Goal: Task Accomplishment & Management: Use online tool/utility

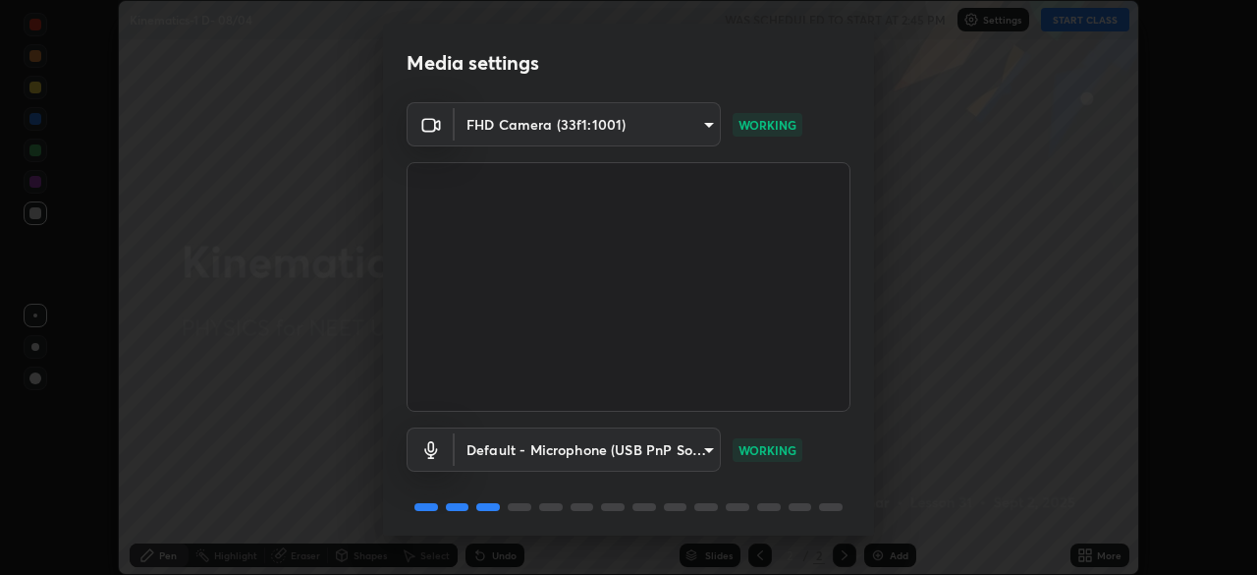
scroll to position [70, 0]
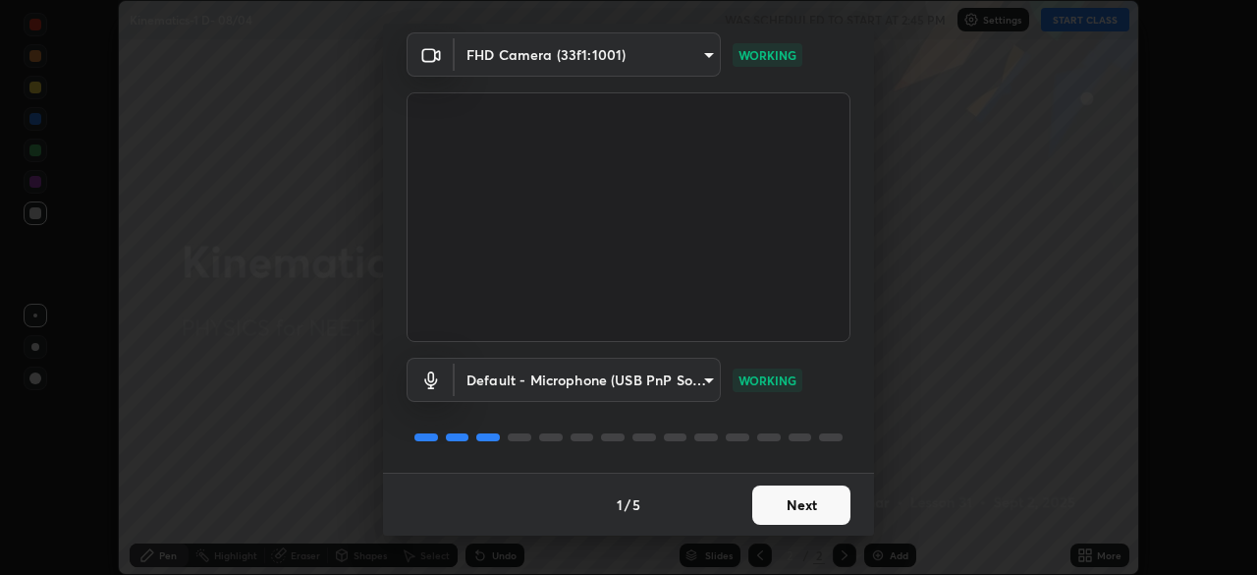
click at [802, 507] on button "Next" at bounding box center [801, 504] width 98 height 39
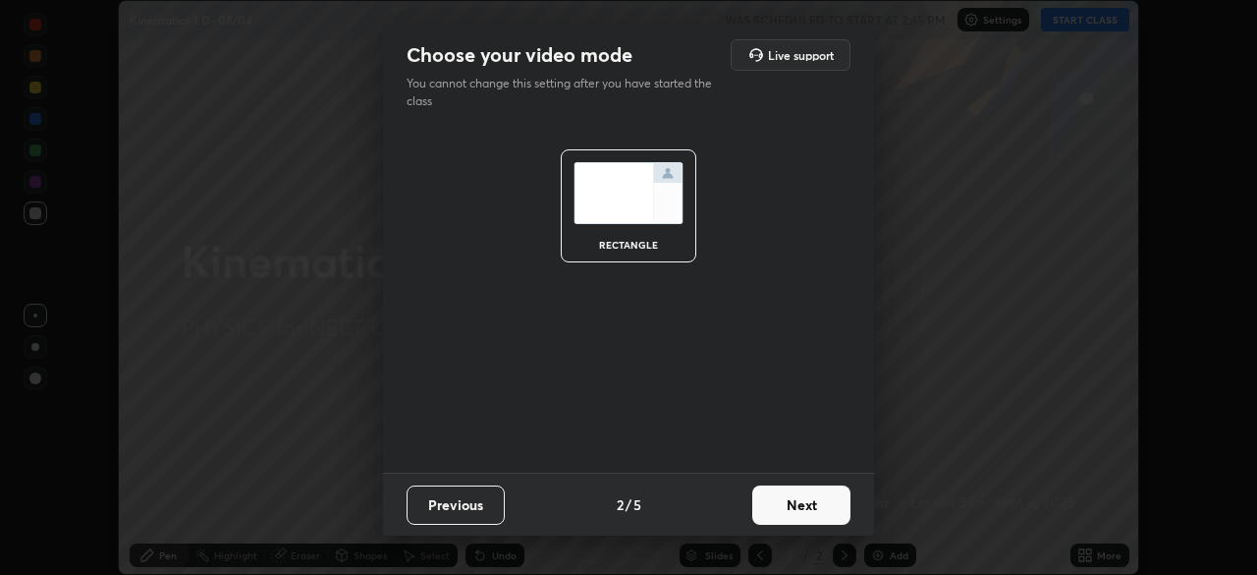
scroll to position [0, 0]
click at [809, 516] on button "Next" at bounding box center [801, 504] width 98 height 39
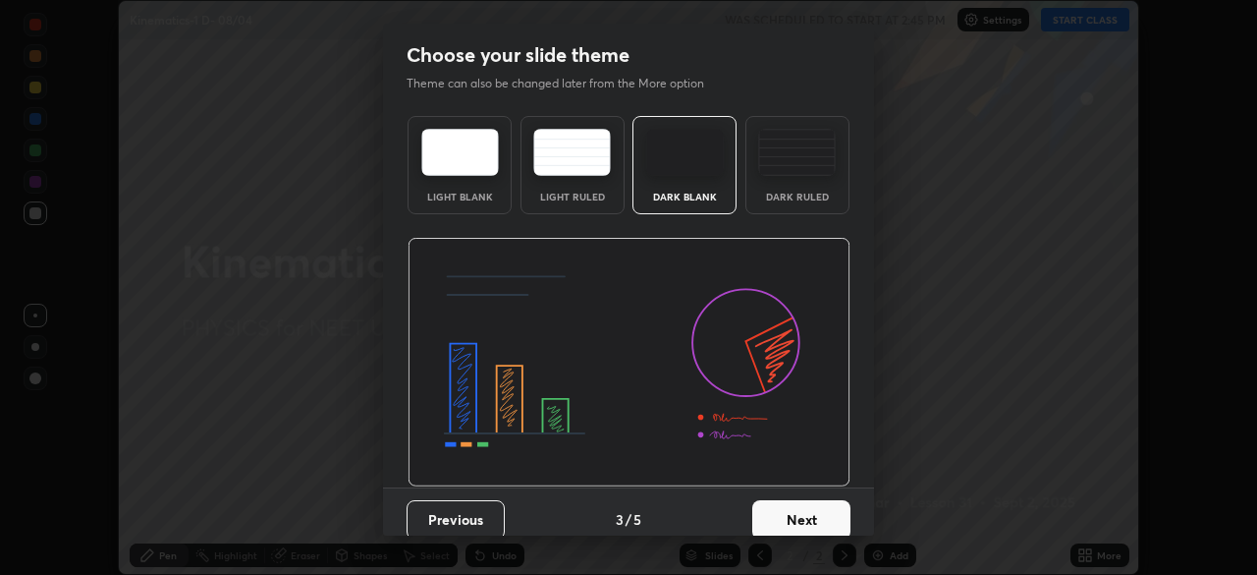
click at [826, 518] on button "Next" at bounding box center [801, 519] width 98 height 39
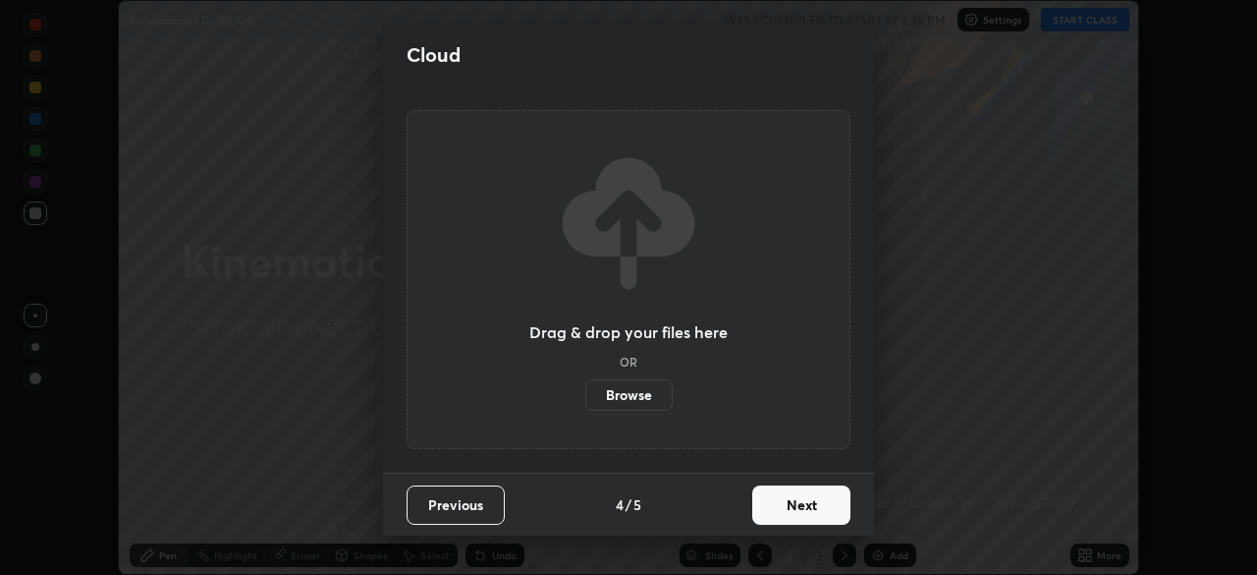
click at [834, 512] on button "Next" at bounding box center [801, 504] width 98 height 39
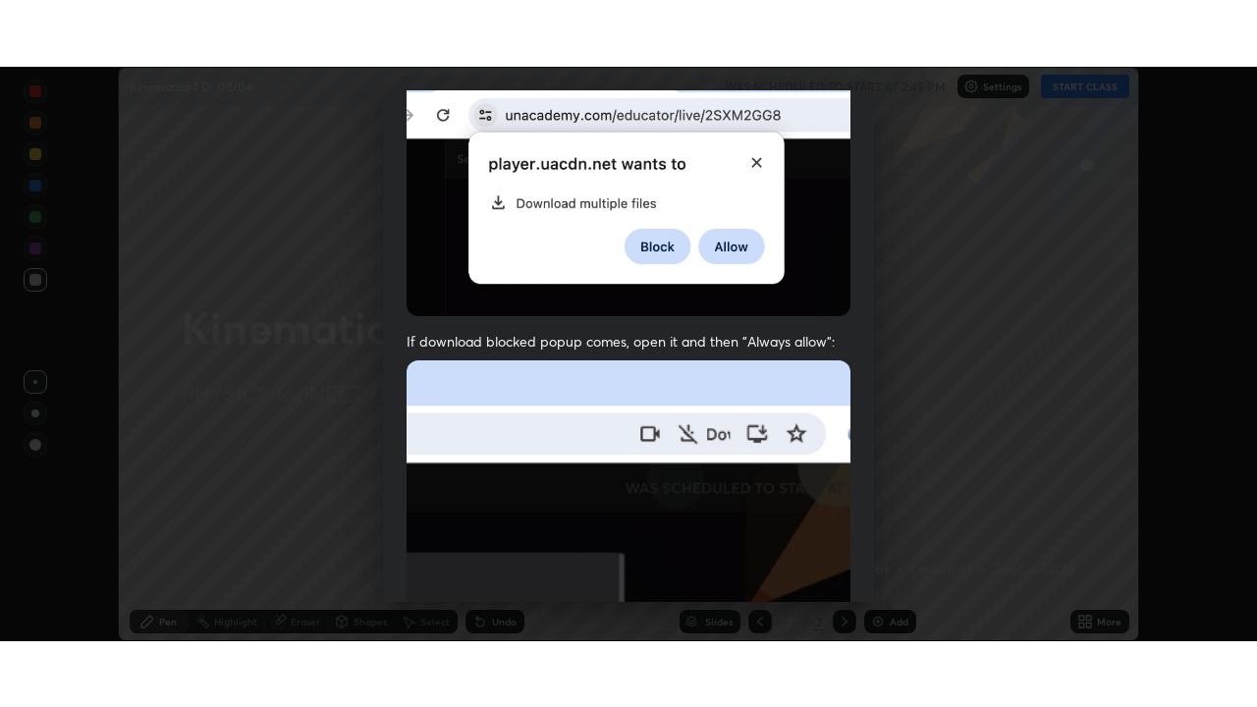
scroll to position [470, 0]
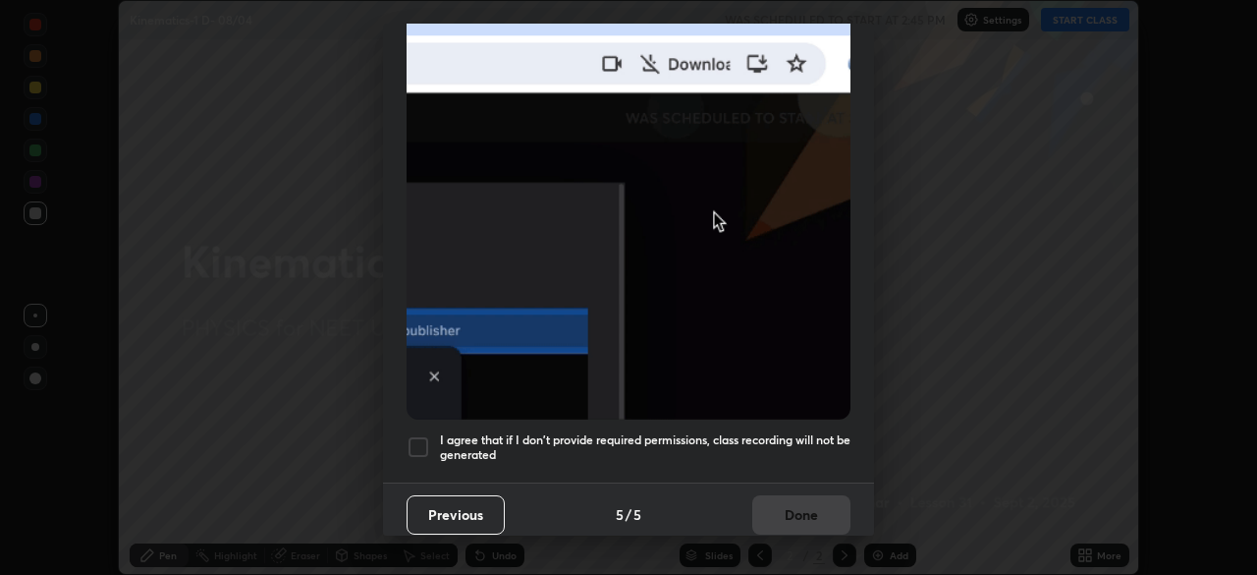
click at [418, 435] on div at bounding box center [419, 447] width 24 height 24
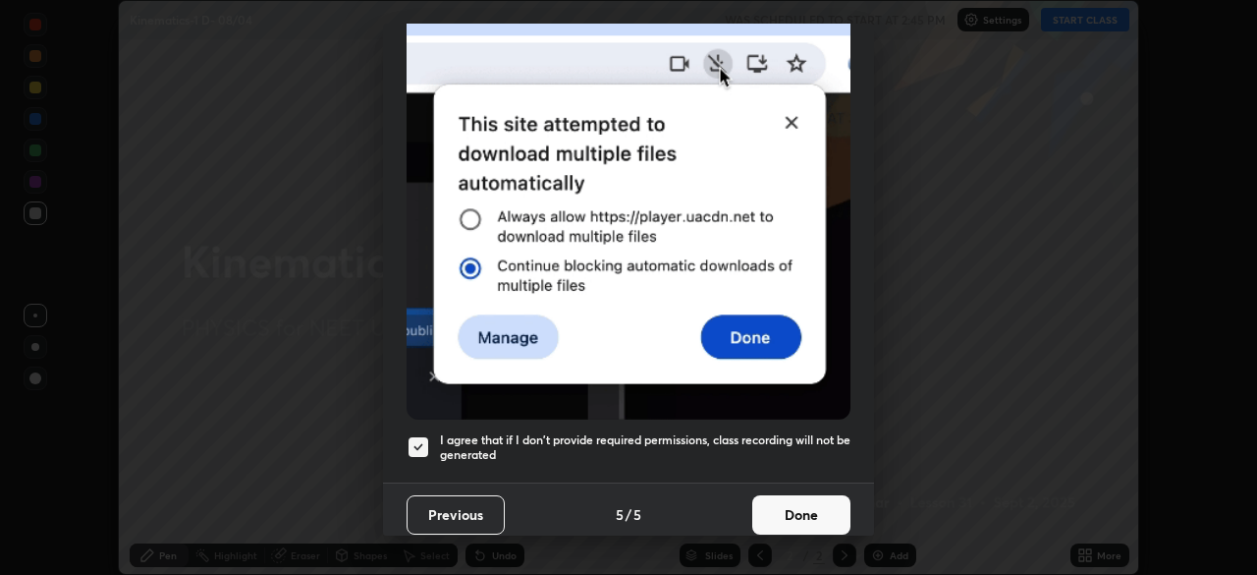
click at [789, 505] on button "Done" at bounding box center [801, 514] width 98 height 39
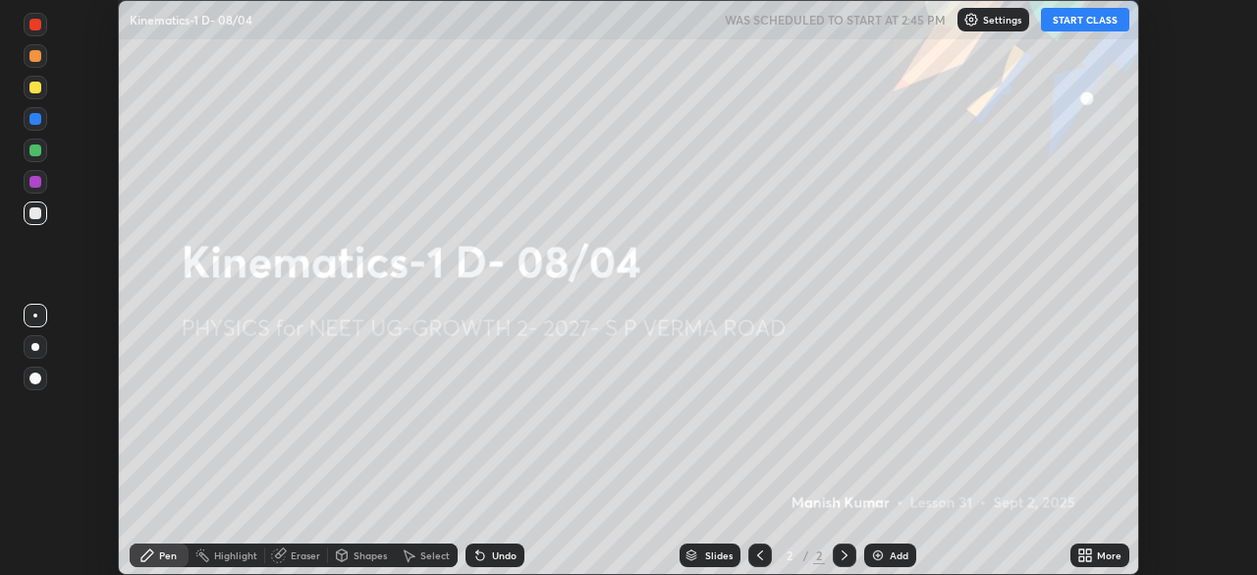
click at [1086, 555] on icon at bounding box center [1085, 555] width 16 height 16
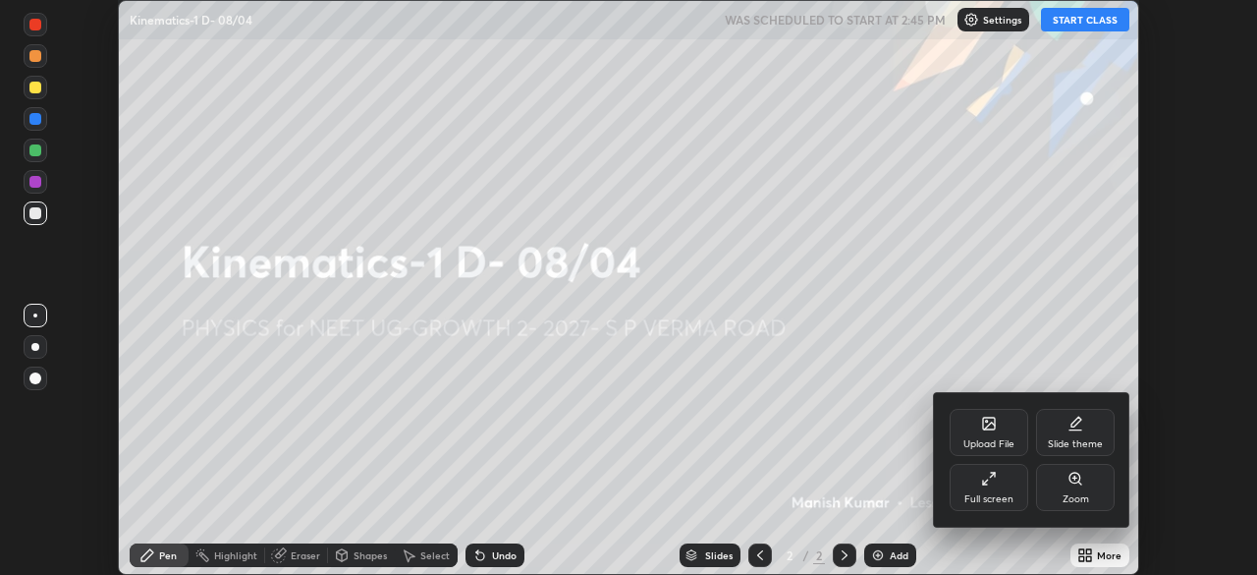
click at [1006, 491] on div "Full screen" at bounding box center [989, 487] width 79 height 47
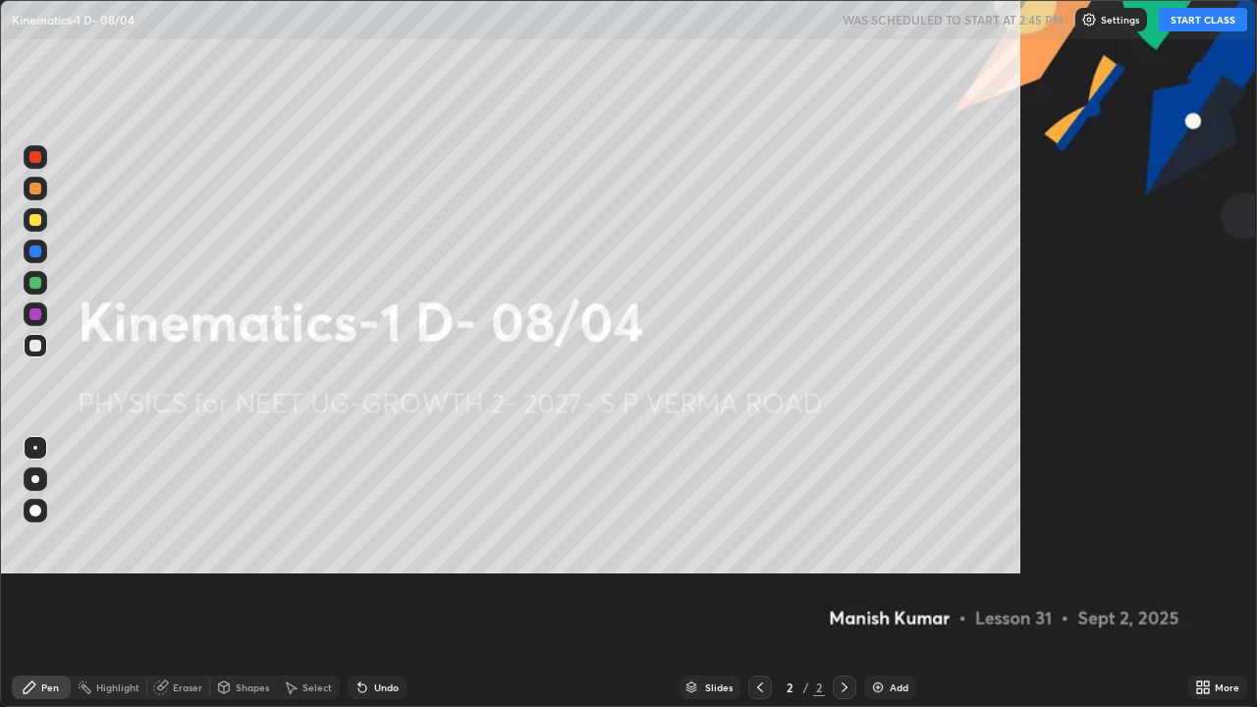
scroll to position [707, 1257]
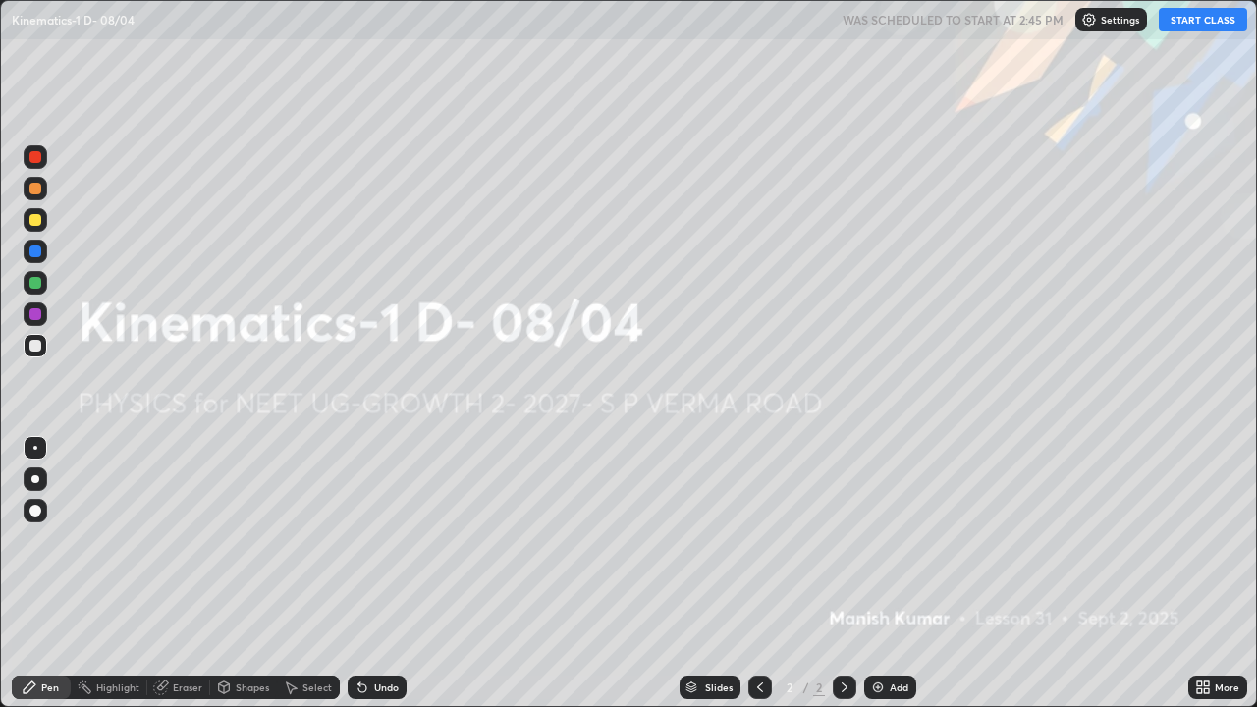
click at [1202, 23] on button "START CLASS" at bounding box center [1203, 20] width 88 height 24
click at [878, 574] on img at bounding box center [878, 688] width 16 height 16
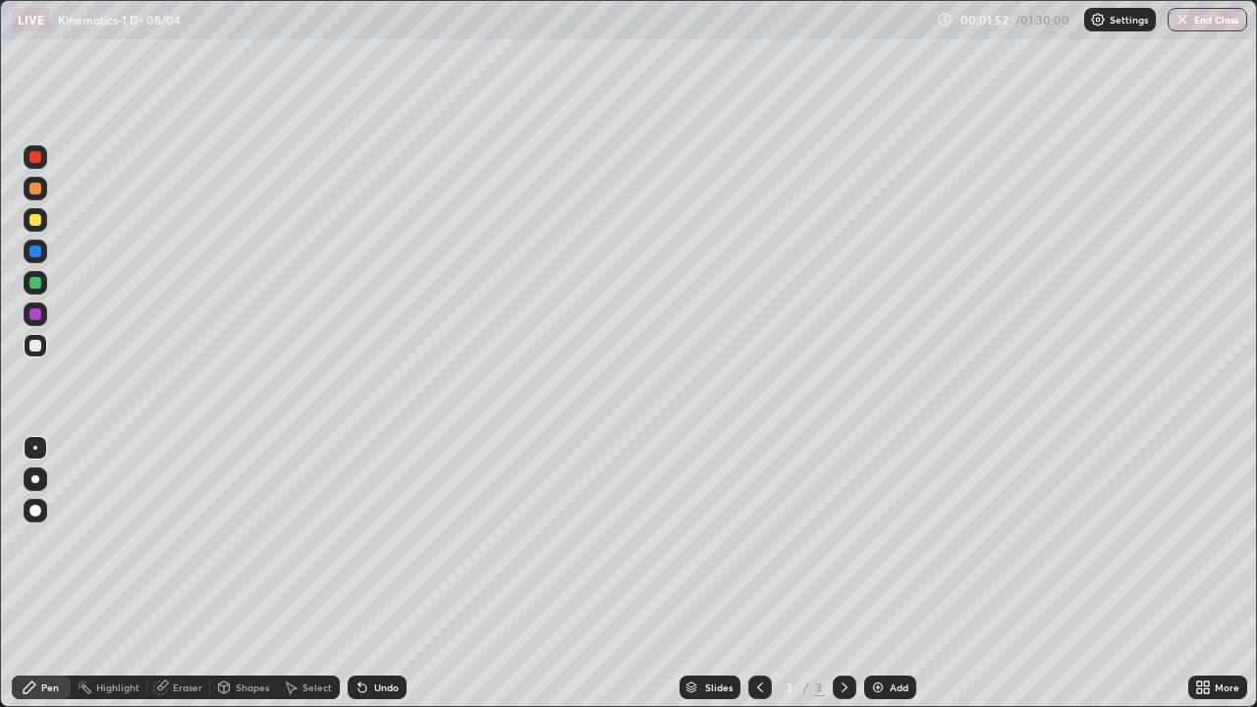
click at [370, 574] on div "Undo" at bounding box center [377, 688] width 59 height 24
click at [368, 574] on div "Undo" at bounding box center [377, 688] width 59 height 24
click at [373, 574] on div "Undo" at bounding box center [377, 688] width 59 height 24
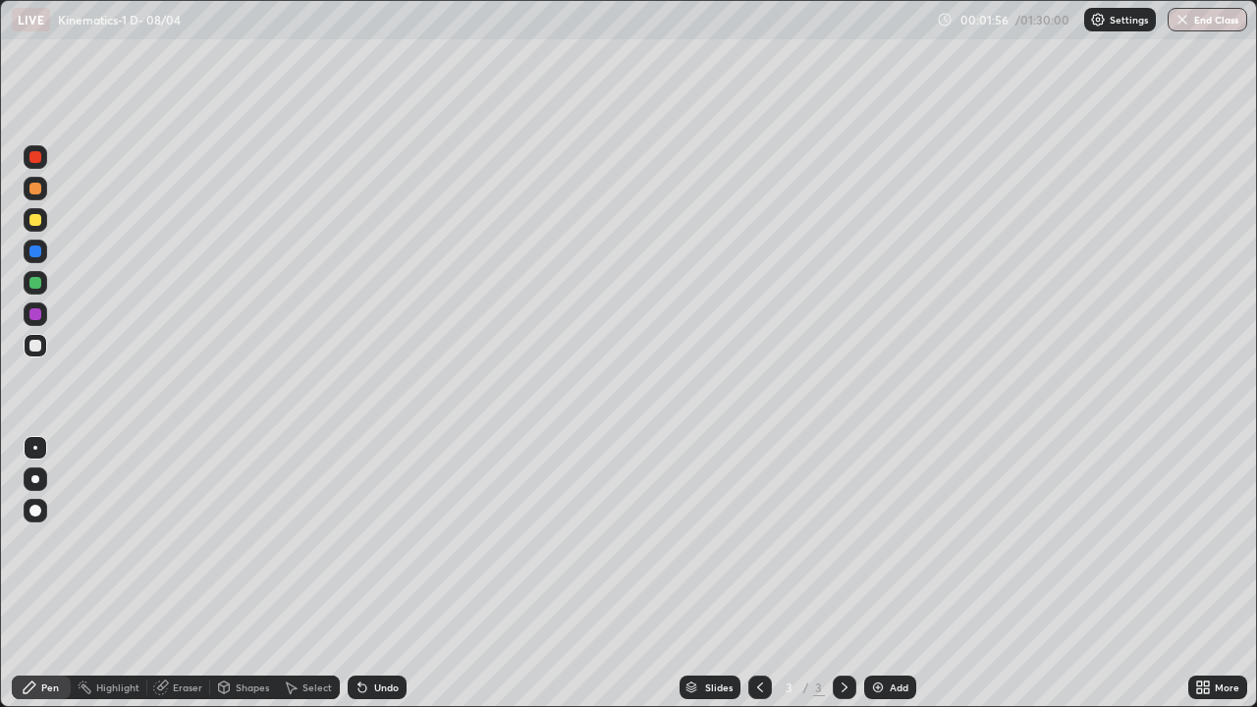
click at [376, 574] on div "Undo" at bounding box center [386, 688] width 25 height 10
click at [35, 190] on div at bounding box center [35, 189] width 12 height 12
click at [46, 284] on div at bounding box center [36, 283] width 24 height 24
click at [42, 195] on div at bounding box center [36, 189] width 24 height 24
click at [27, 356] on div at bounding box center [36, 345] width 24 height 31
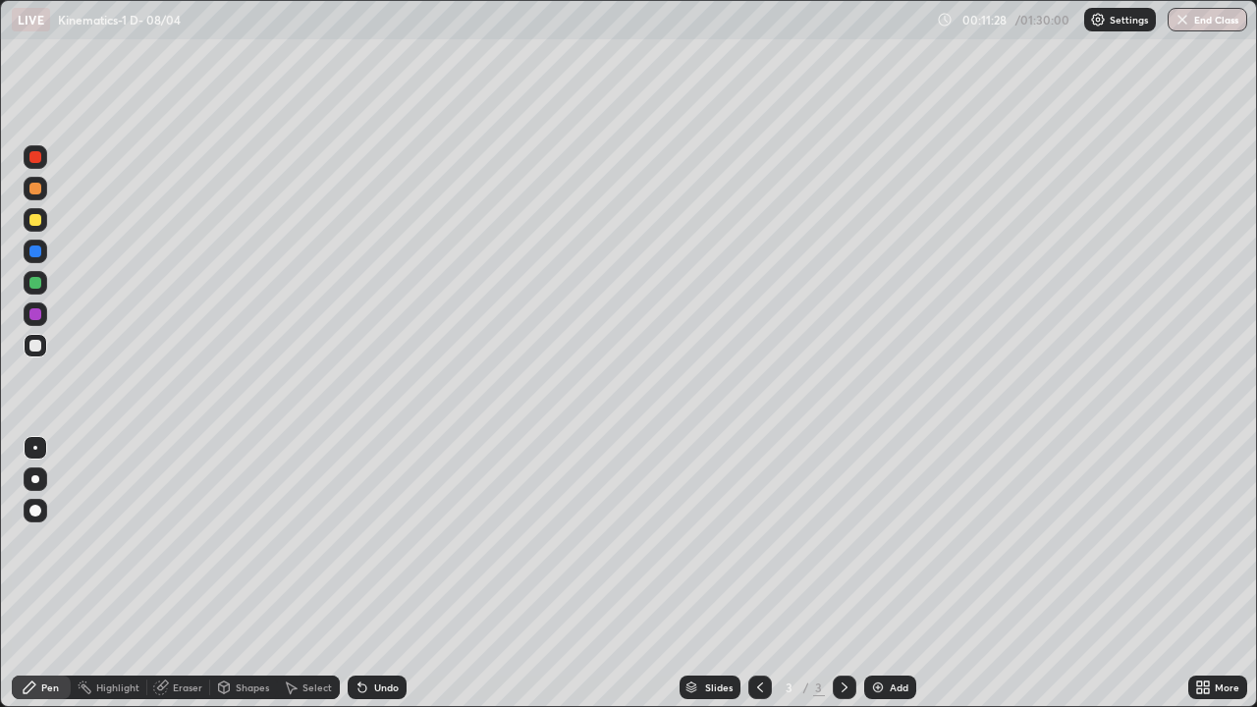
click at [891, 574] on div "Add" at bounding box center [899, 688] width 19 height 10
click at [40, 342] on div at bounding box center [35, 346] width 12 height 12
click at [35, 222] on div at bounding box center [35, 220] width 12 height 12
click at [374, 574] on div "Undo" at bounding box center [386, 688] width 25 height 10
click at [364, 574] on icon at bounding box center [363, 688] width 16 height 16
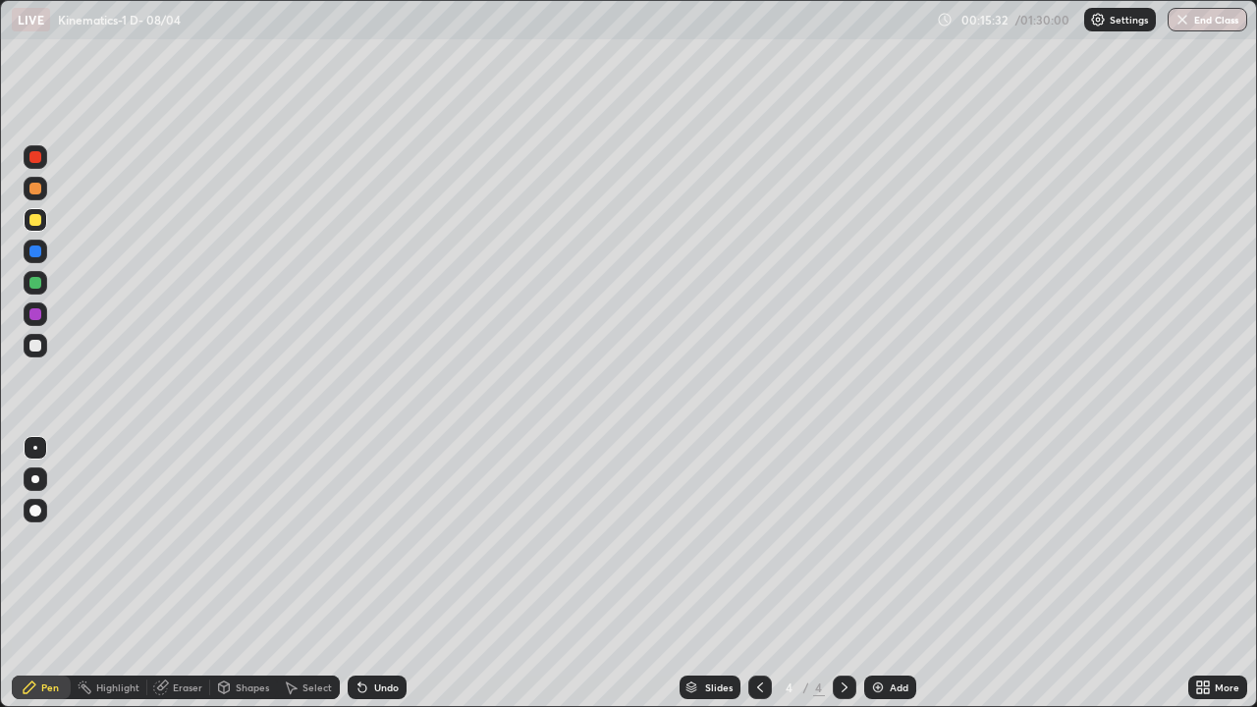
click at [32, 287] on div at bounding box center [35, 283] width 12 height 12
click at [183, 574] on div "Eraser" at bounding box center [178, 688] width 63 height 24
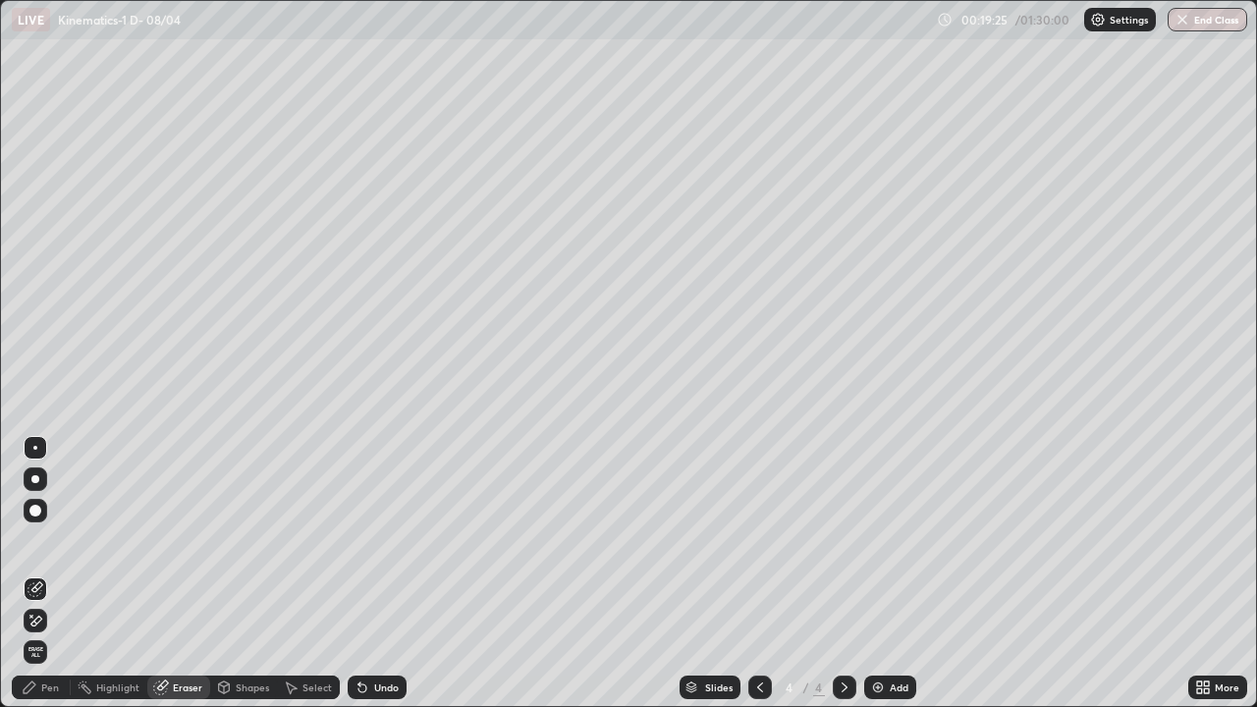
click at [54, 574] on div "Pen" at bounding box center [50, 688] width 18 height 10
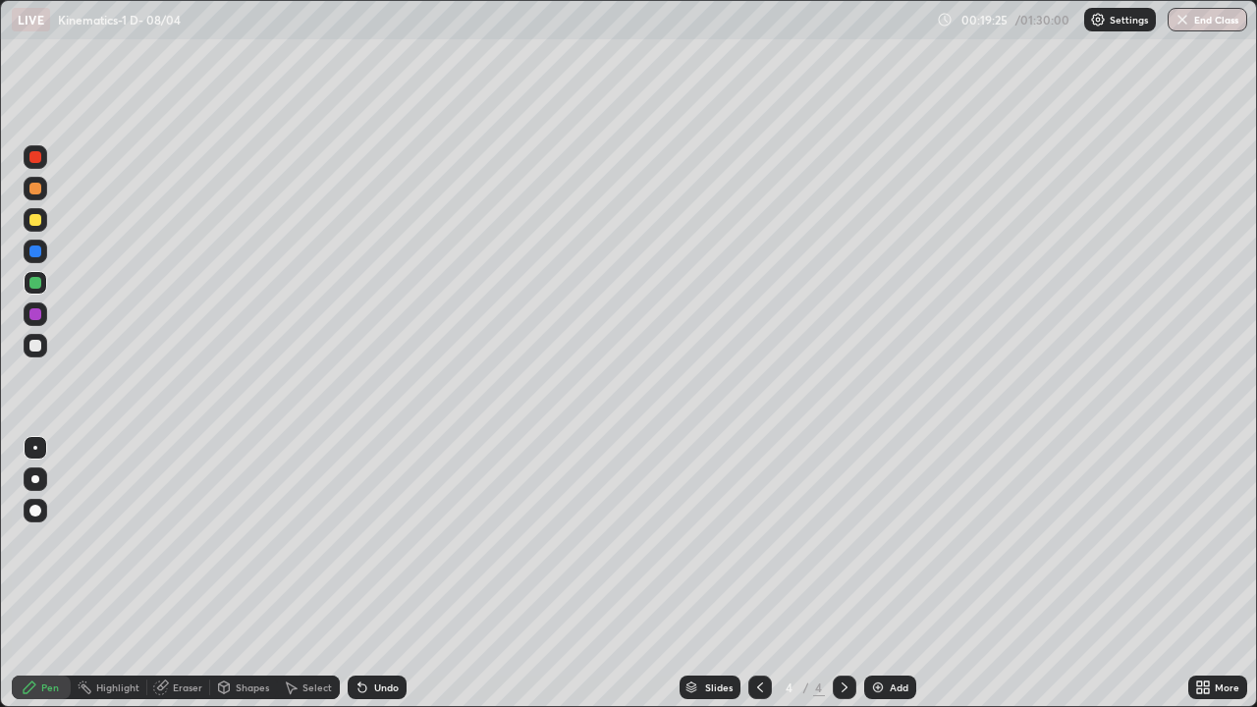
click at [29, 342] on div at bounding box center [35, 346] width 12 height 12
click at [46, 285] on div at bounding box center [36, 283] width 24 height 24
click at [27, 219] on div at bounding box center [36, 220] width 24 height 24
click at [880, 574] on div "Add" at bounding box center [890, 688] width 52 height 24
click at [31, 344] on div at bounding box center [35, 346] width 12 height 12
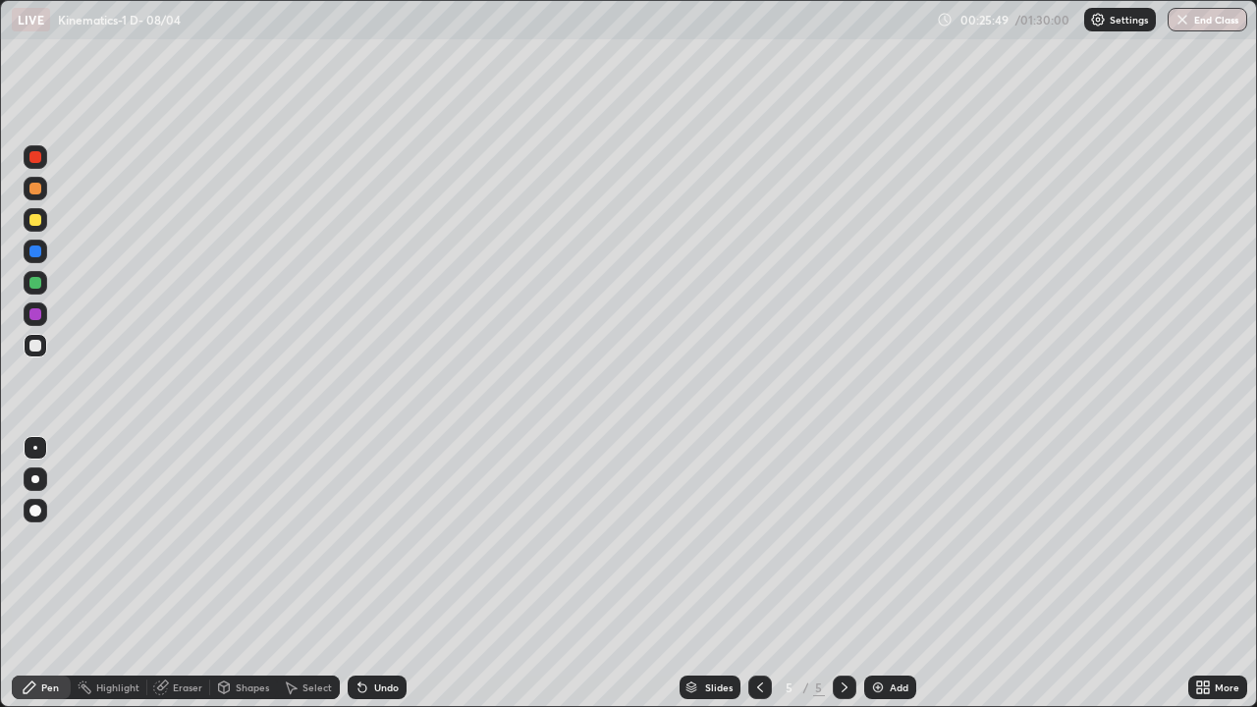
click at [36, 185] on div at bounding box center [35, 189] width 12 height 12
click at [39, 223] on div at bounding box center [35, 220] width 12 height 12
click at [769, 574] on div at bounding box center [760, 688] width 24 height 24
click at [852, 574] on div at bounding box center [845, 688] width 24 height 24
click at [41, 338] on div at bounding box center [36, 346] width 24 height 24
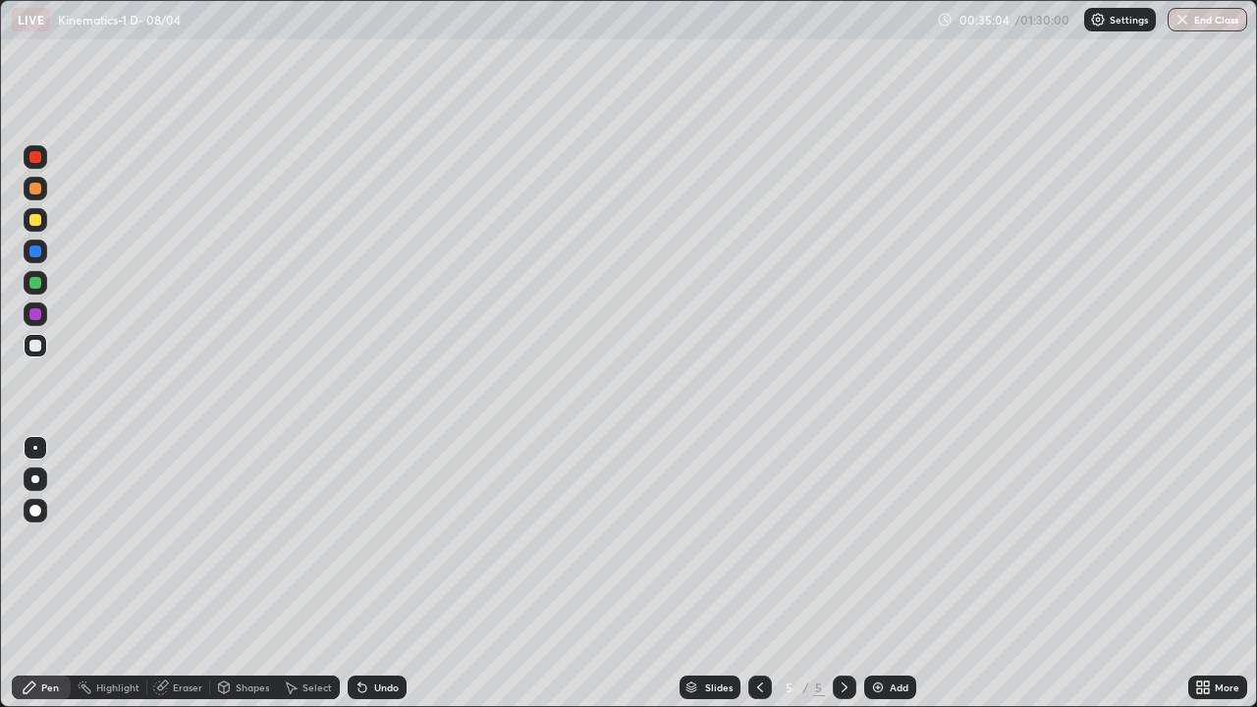
click at [895, 574] on div "Add" at bounding box center [899, 688] width 19 height 10
click at [40, 342] on div at bounding box center [35, 346] width 12 height 12
click at [41, 338] on div at bounding box center [36, 346] width 24 height 24
click at [32, 345] on div at bounding box center [35, 346] width 12 height 12
click at [36, 222] on div at bounding box center [35, 220] width 12 height 12
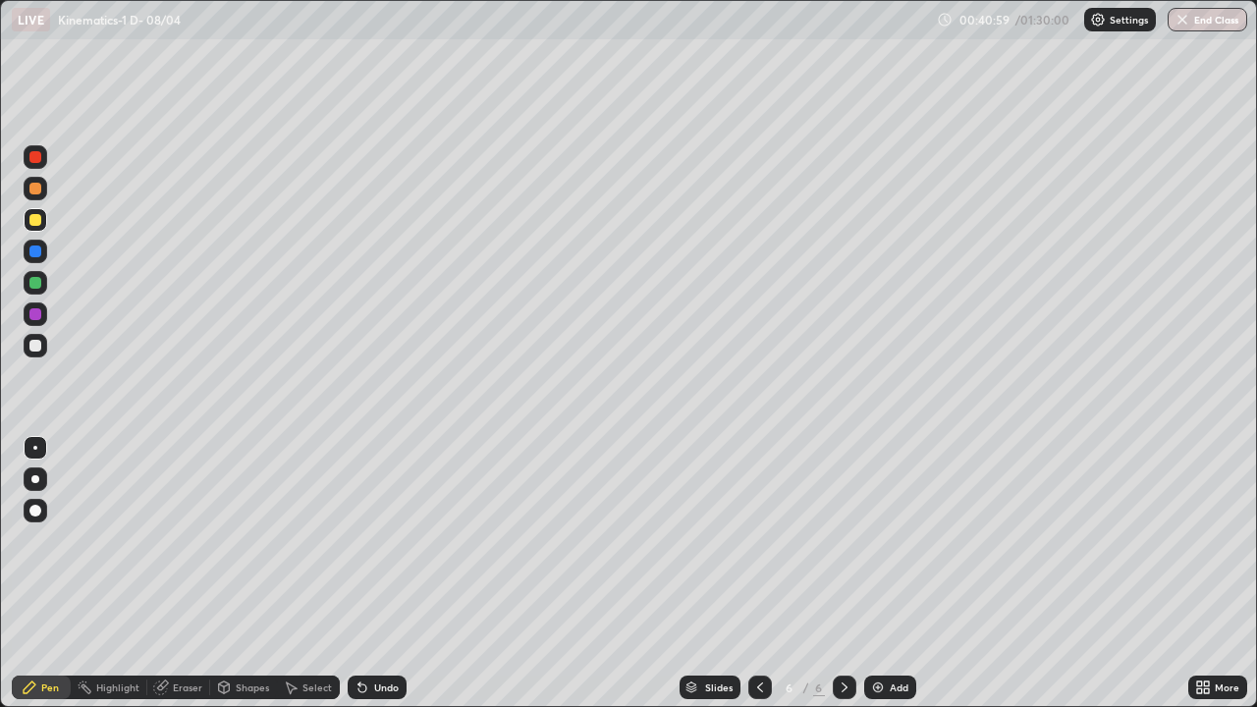
click at [33, 187] on div at bounding box center [35, 189] width 12 height 12
click at [30, 161] on div at bounding box center [35, 157] width 12 height 12
click at [35, 310] on div at bounding box center [35, 314] width 12 height 12
click at [192, 574] on div "Eraser" at bounding box center [187, 688] width 29 height 10
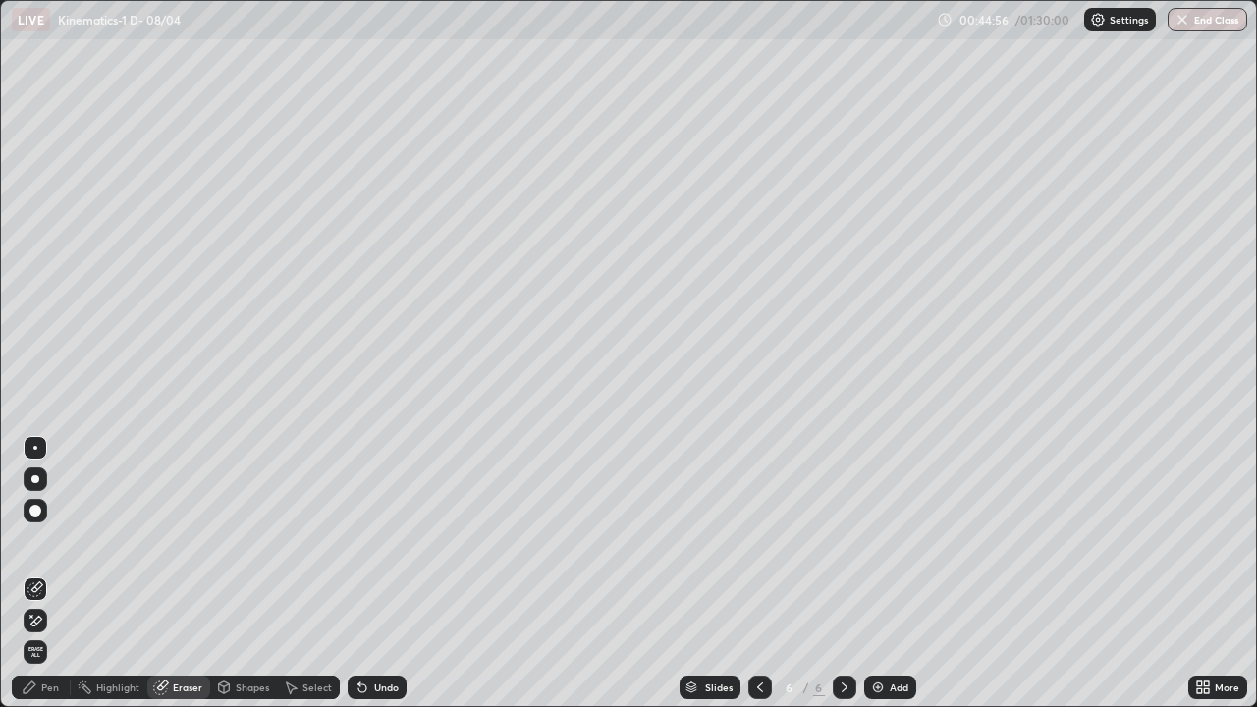
click at [50, 574] on div "Pen" at bounding box center [50, 688] width 18 height 10
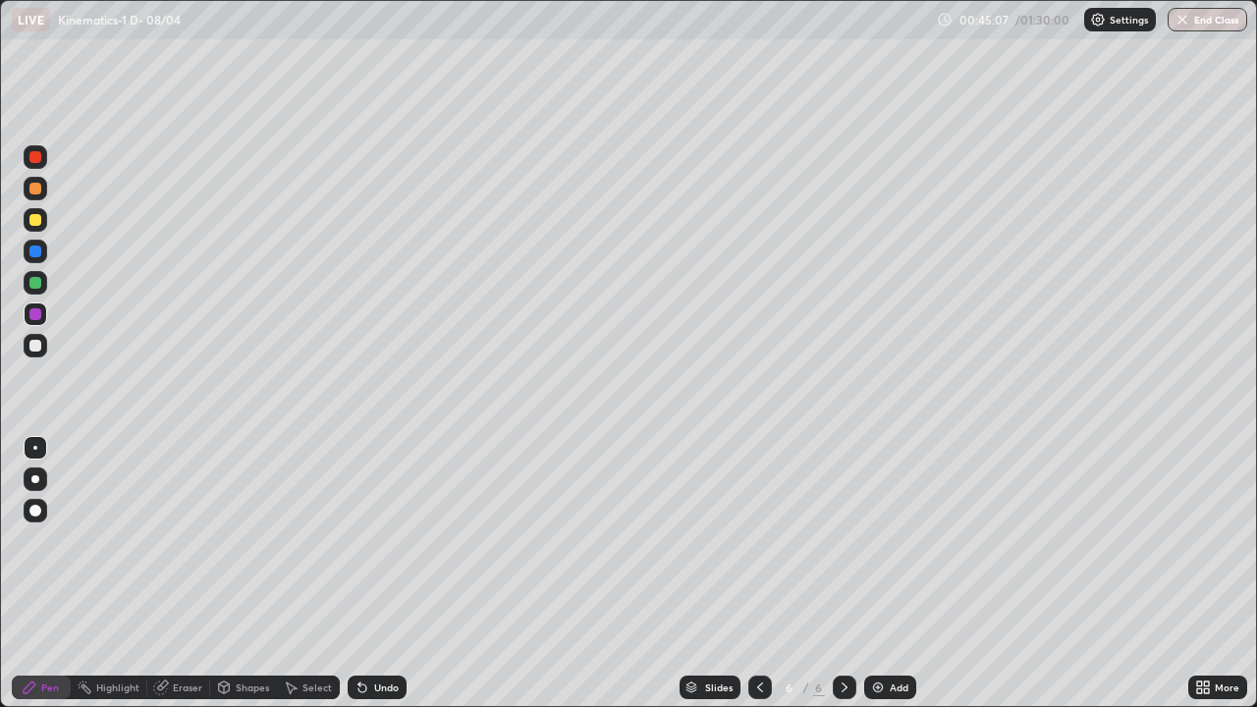
click at [39, 160] on div at bounding box center [35, 157] width 12 height 12
click at [880, 574] on img at bounding box center [878, 688] width 16 height 16
click at [38, 345] on div at bounding box center [35, 346] width 12 height 12
click at [377, 574] on div "Undo" at bounding box center [377, 688] width 59 height 24
click at [372, 574] on div "Undo" at bounding box center [377, 688] width 59 height 24
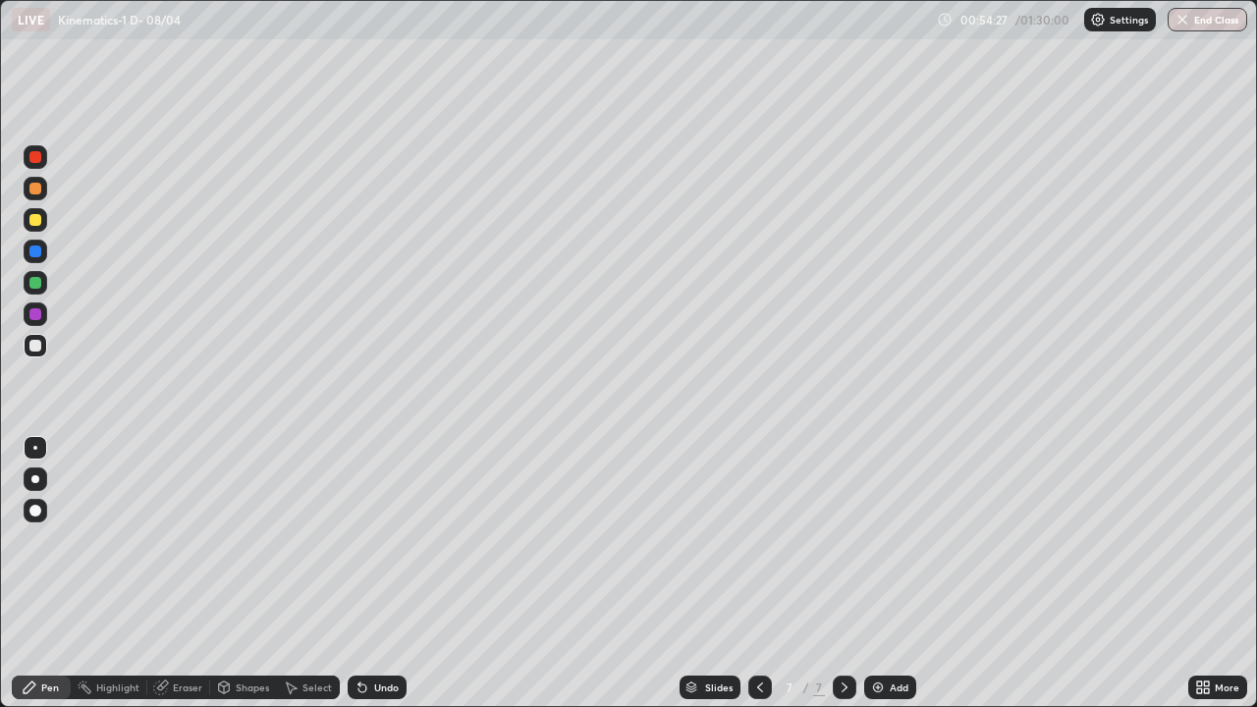
click at [190, 574] on div "Eraser" at bounding box center [187, 688] width 29 height 10
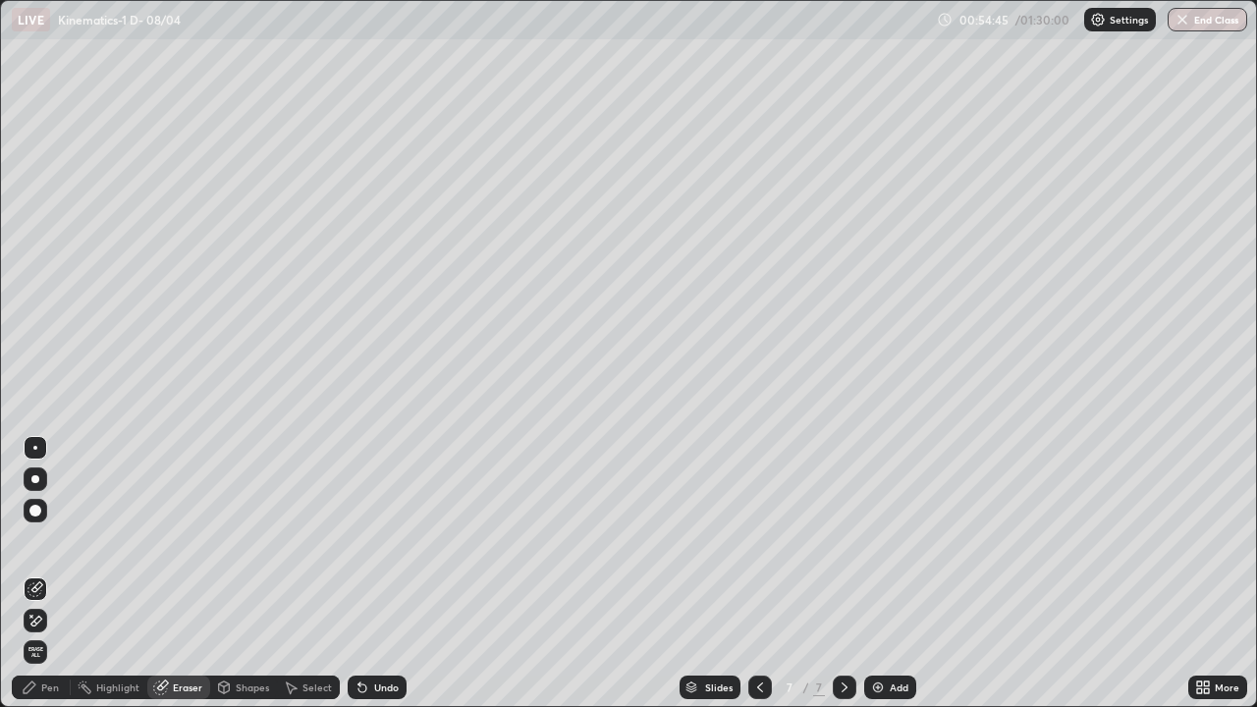
click at [50, 574] on div "Pen" at bounding box center [50, 688] width 18 height 10
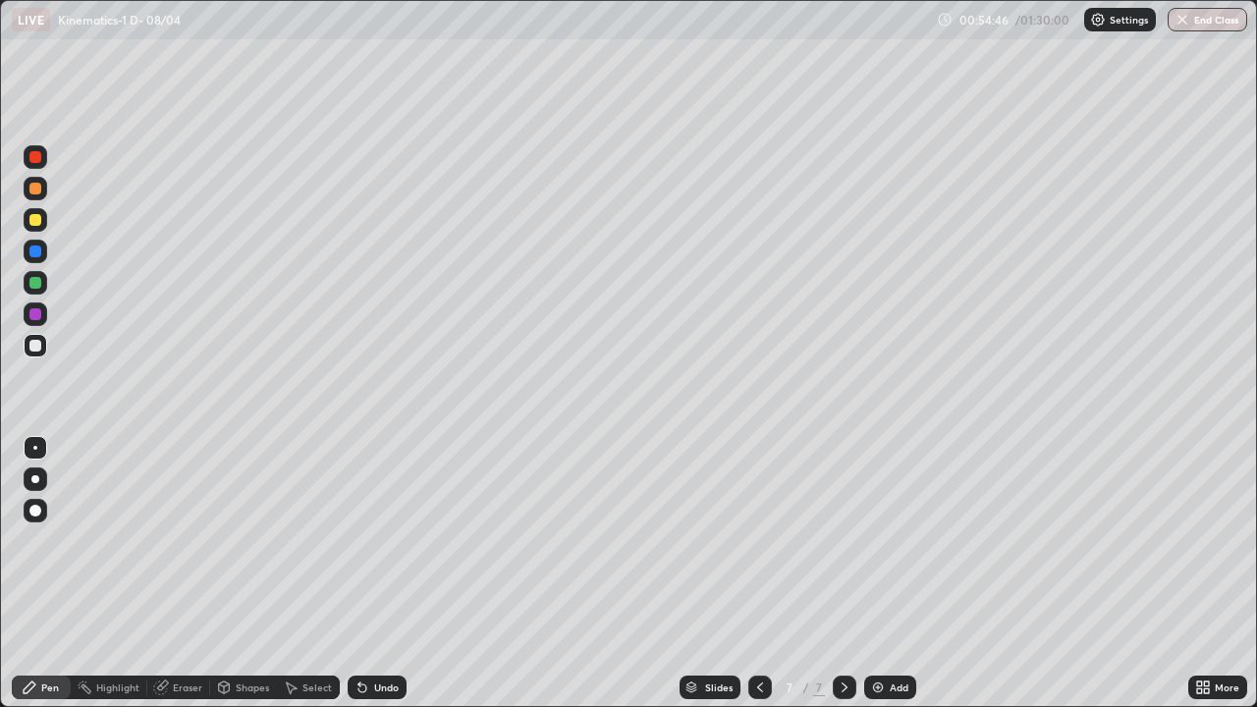
click at [35, 221] on div at bounding box center [35, 220] width 12 height 12
click at [39, 343] on div at bounding box center [35, 346] width 12 height 12
click at [36, 191] on div at bounding box center [35, 189] width 12 height 12
click at [35, 158] on div at bounding box center [35, 157] width 12 height 12
click at [32, 350] on div at bounding box center [35, 346] width 12 height 12
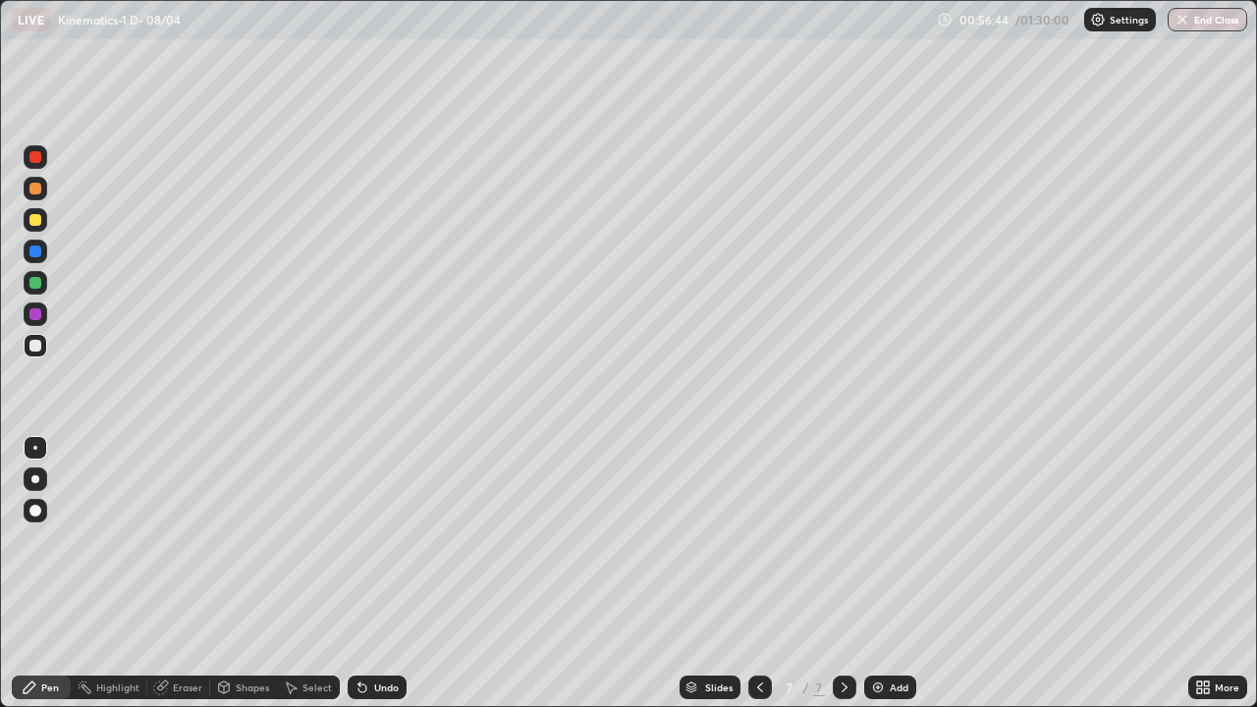
click at [37, 158] on div at bounding box center [35, 157] width 12 height 12
click at [36, 285] on div at bounding box center [35, 283] width 12 height 12
click at [29, 225] on div at bounding box center [36, 220] width 24 height 24
click at [30, 187] on div at bounding box center [35, 189] width 12 height 12
click at [26, 157] on div at bounding box center [36, 157] width 24 height 24
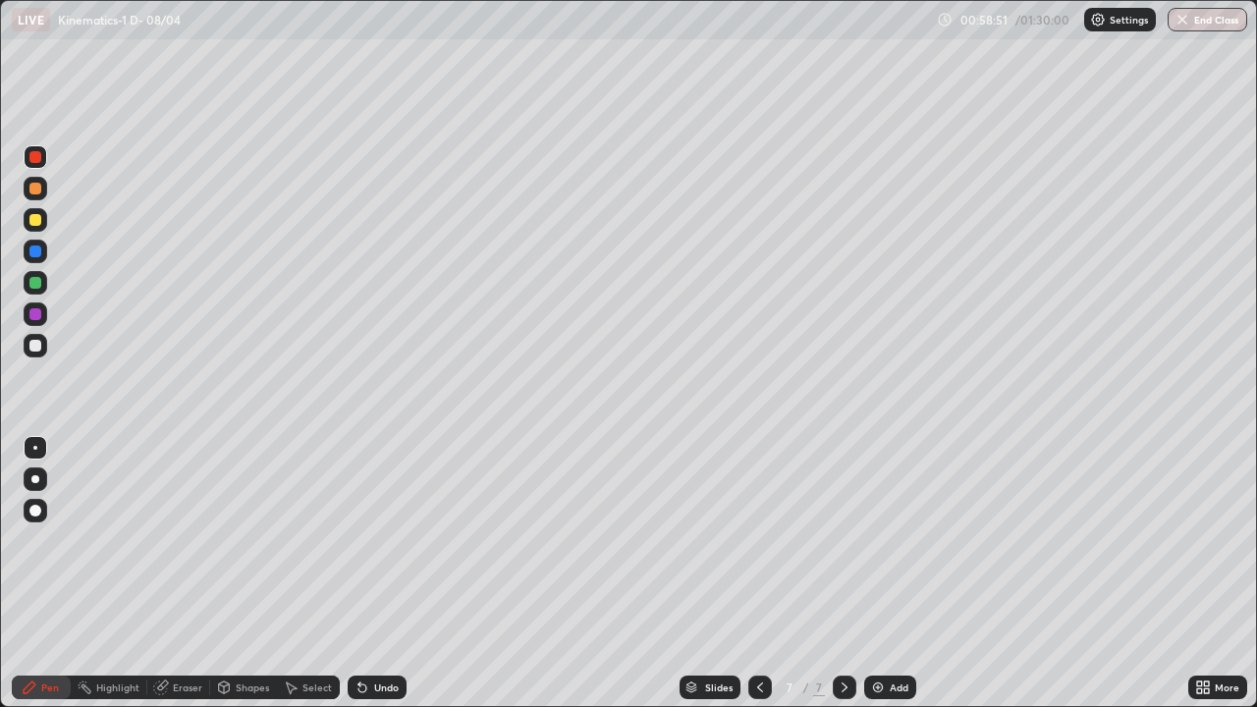
click at [890, 574] on div "Add" at bounding box center [899, 688] width 19 height 10
click at [38, 347] on div at bounding box center [35, 346] width 12 height 12
click at [37, 162] on div at bounding box center [35, 157] width 12 height 12
click at [36, 283] on div at bounding box center [35, 283] width 12 height 12
click at [35, 192] on div at bounding box center [35, 189] width 12 height 12
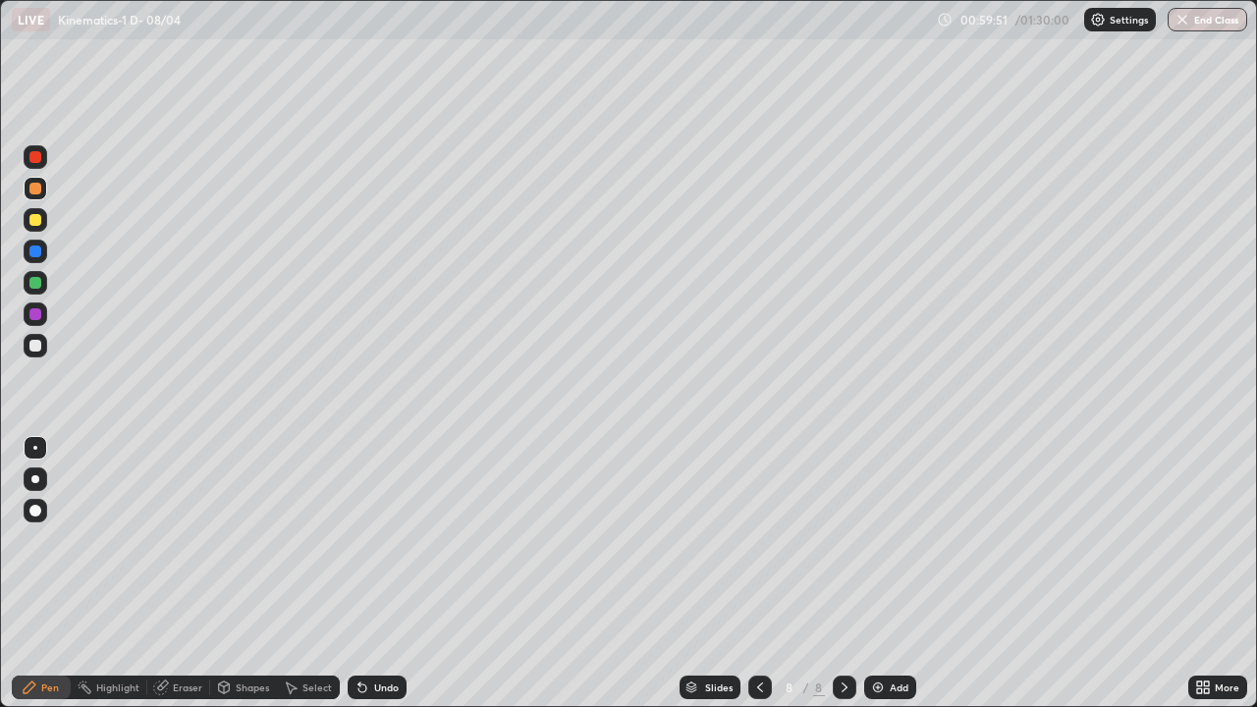
click at [36, 158] on div at bounding box center [35, 157] width 12 height 12
click at [39, 346] on div at bounding box center [35, 346] width 12 height 12
click at [33, 285] on div at bounding box center [35, 283] width 12 height 12
click at [37, 282] on div at bounding box center [35, 283] width 12 height 12
click at [35, 218] on div at bounding box center [35, 220] width 12 height 12
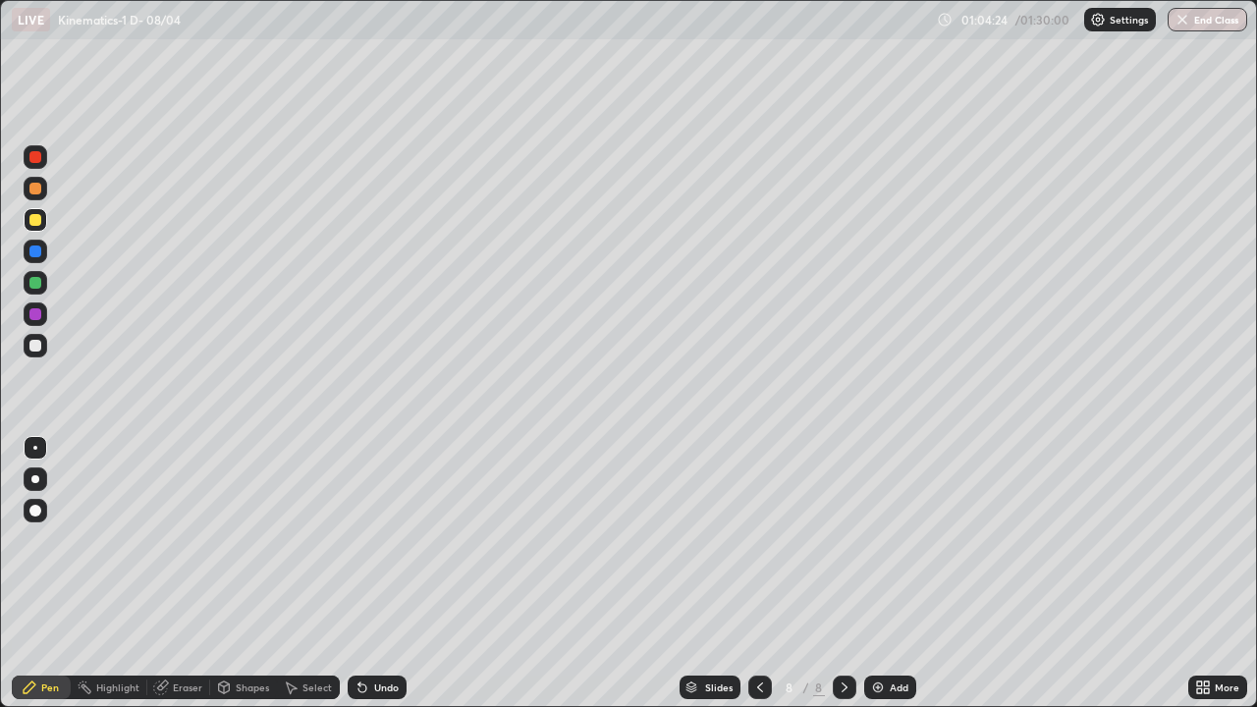
click at [34, 220] on div at bounding box center [35, 220] width 12 height 12
click at [781, 574] on div "8" at bounding box center [790, 688] width 20 height 12
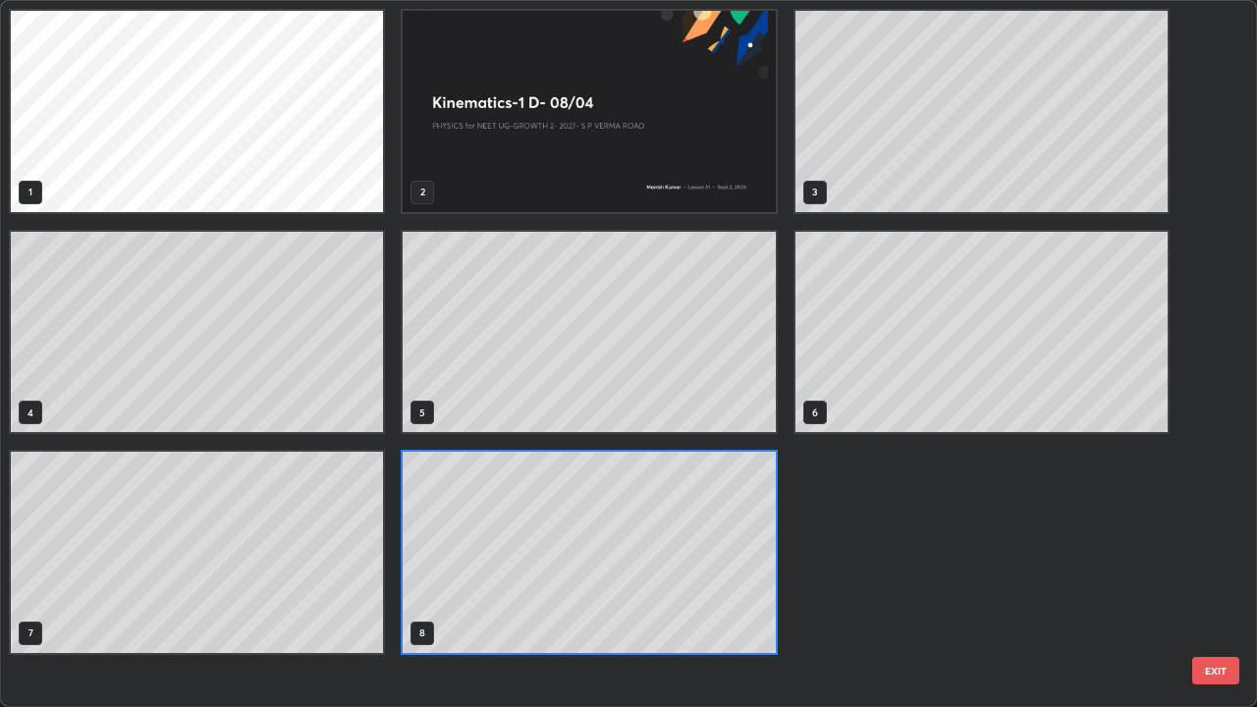
scroll to position [699, 1245]
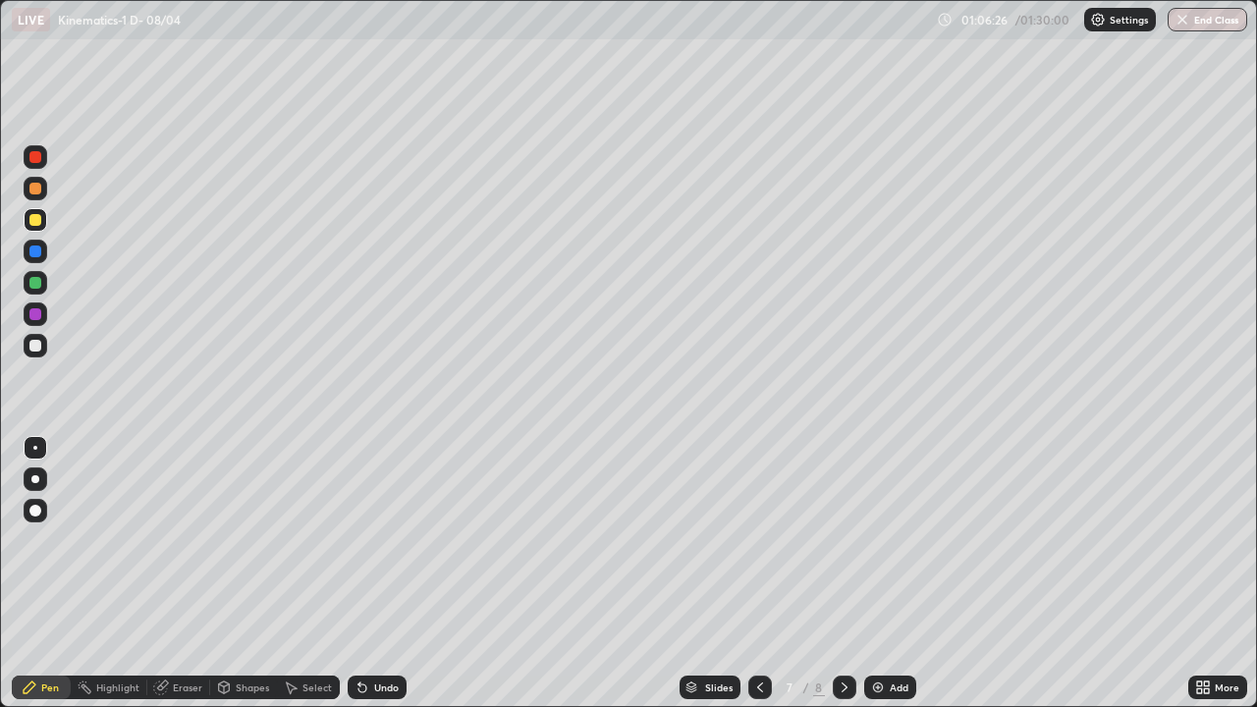
click at [841, 574] on icon at bounding box center [845, 688] width 16 height 16
click at [874, 574] on img at bounding box center [878, 688] width 16 height 16
click at [1195, 30] on button "End Class" at bounding box center [1209, 20] width 78 height 24
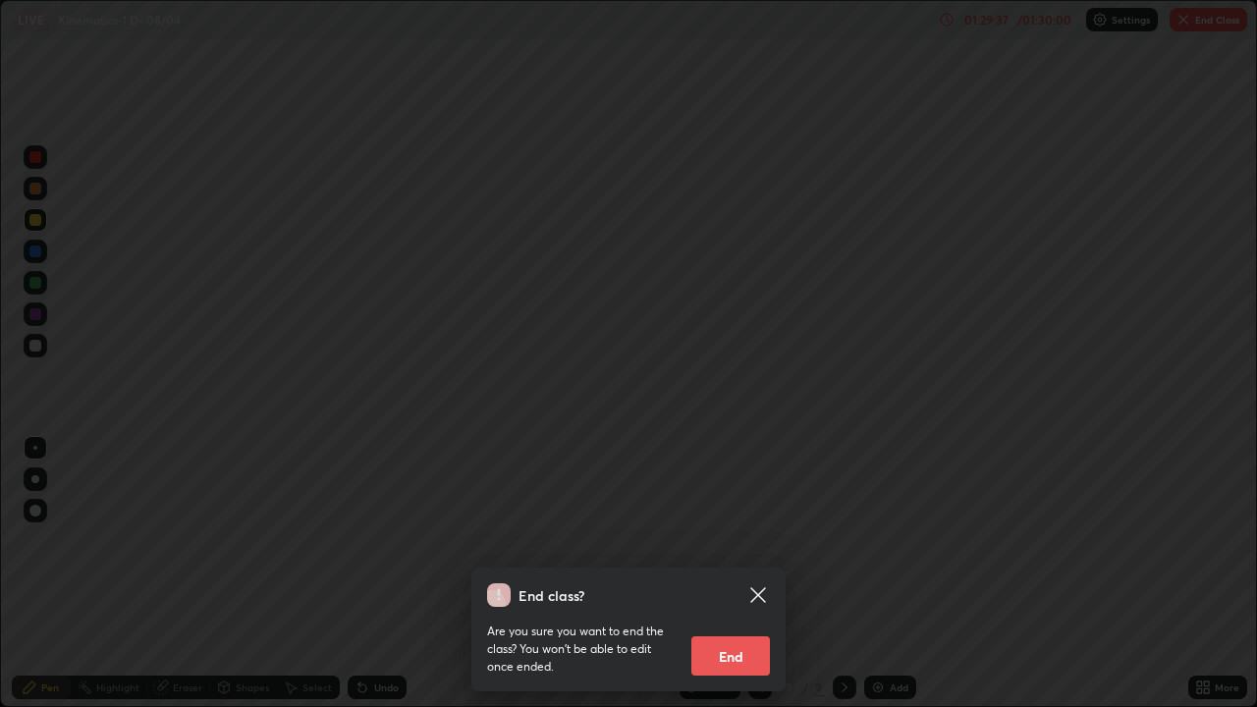
click at [740, 574] on button "End" at bounding box center [730, 655] width 79 height 39
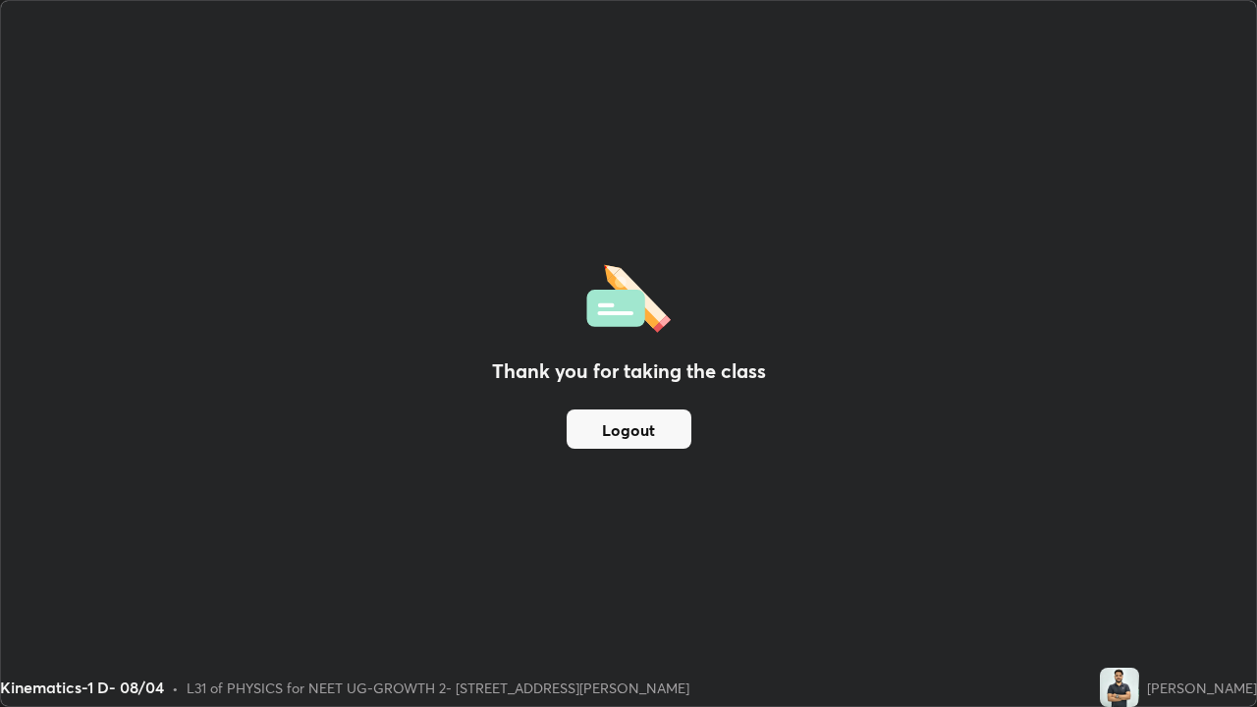
click at [646, 434] on button "Logout" at bounding box center [629, 429] width 125 height 39
